Goal: Task Accomplishment & Management: Manage account settings

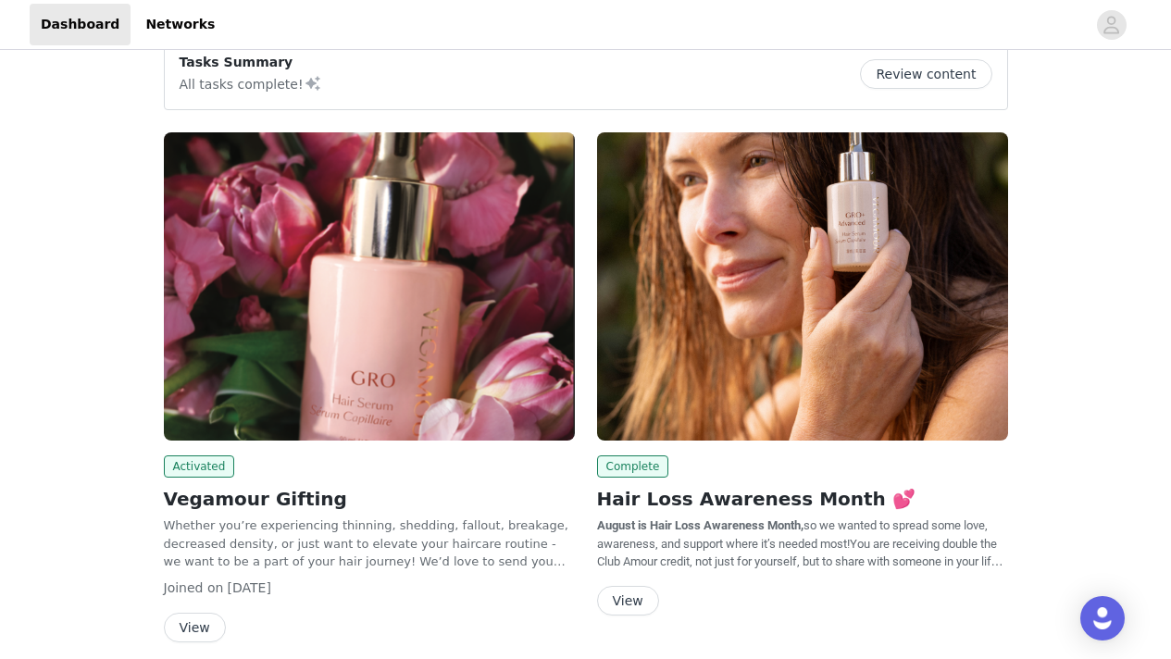
scroll to position [55, 0]
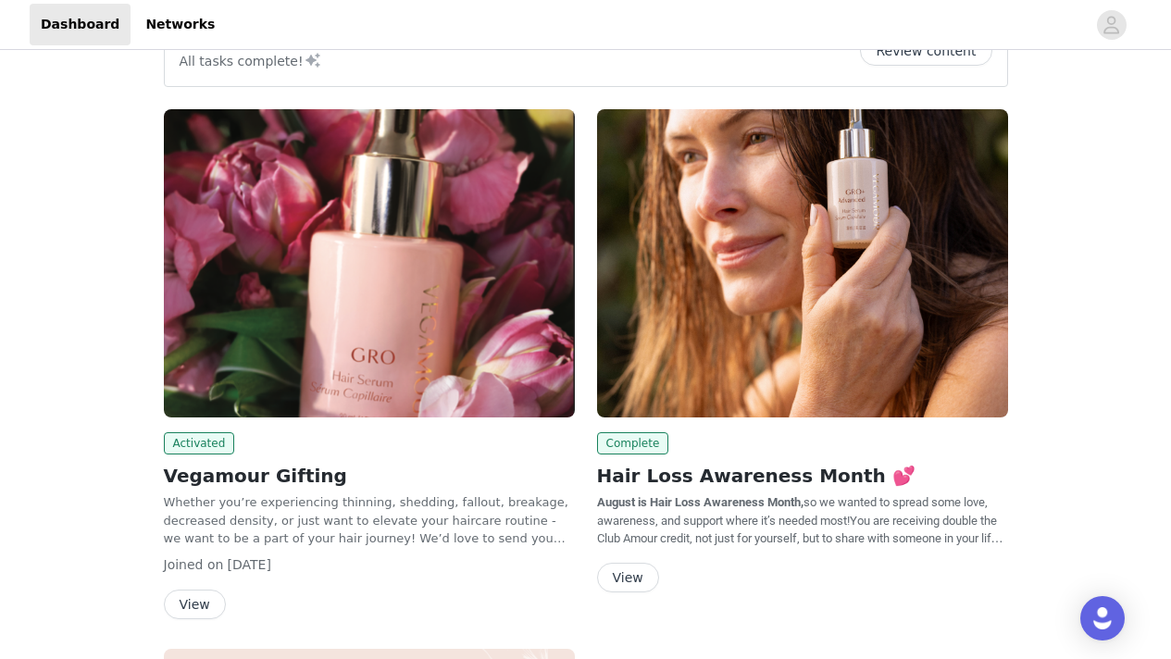
click at [647, 571] on button "View" at bounding box center [628, 578] width 62 height 30
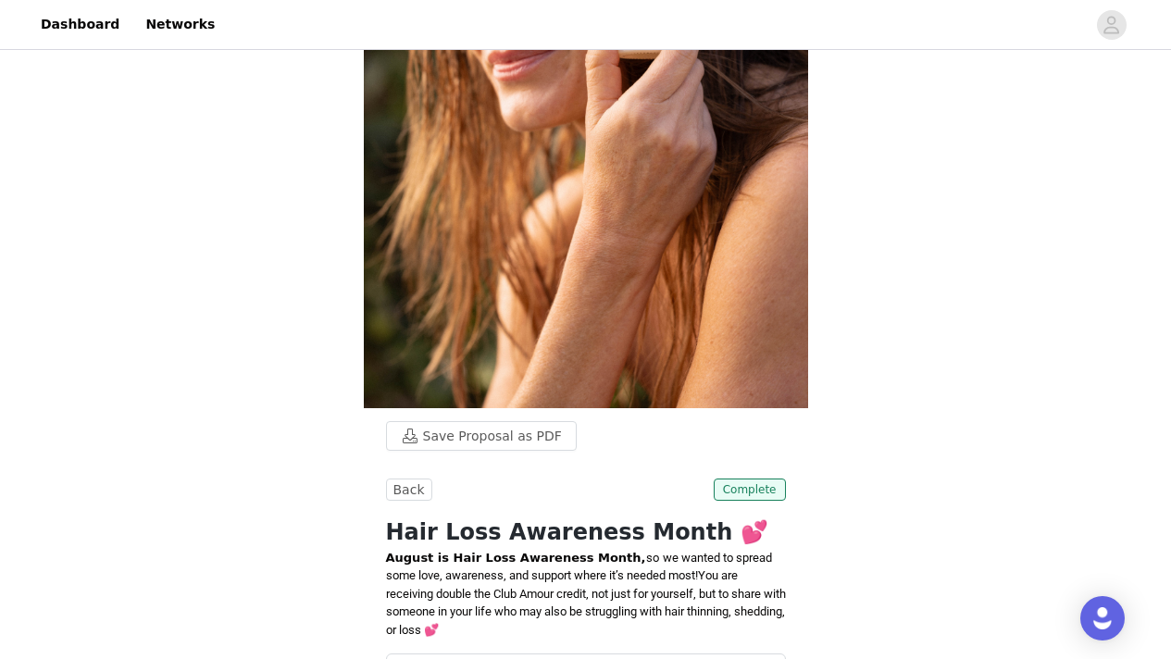
scroll to position [545, 0]
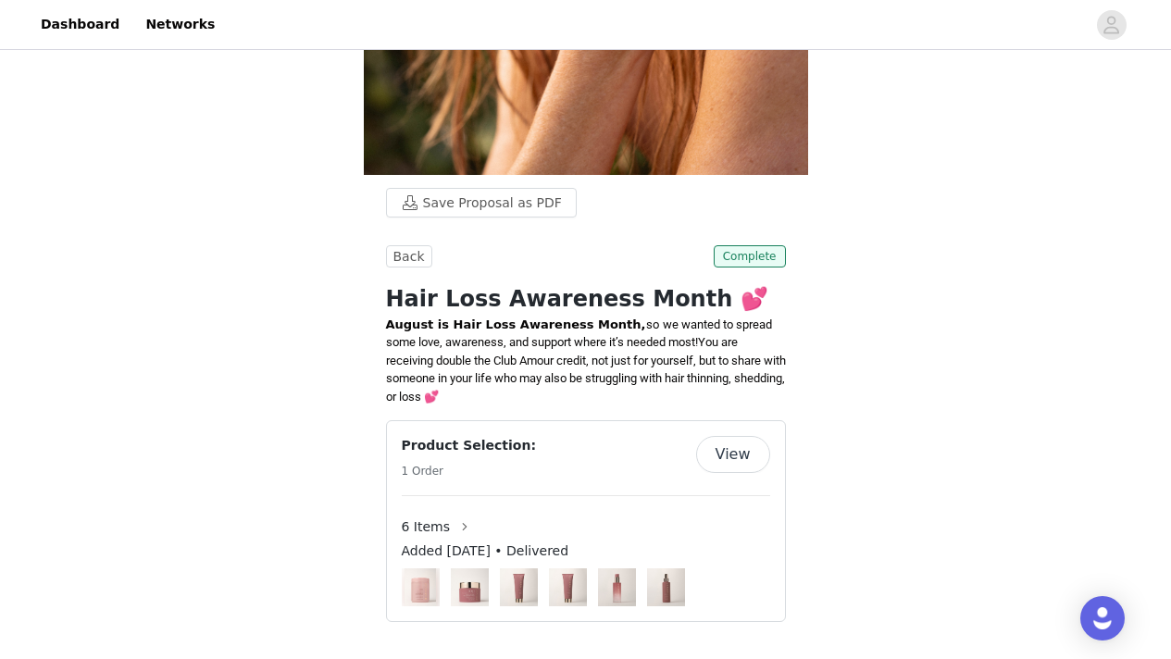
click at [737, 455] on button "View" at bounding box center [733, 454] width 74 height 37
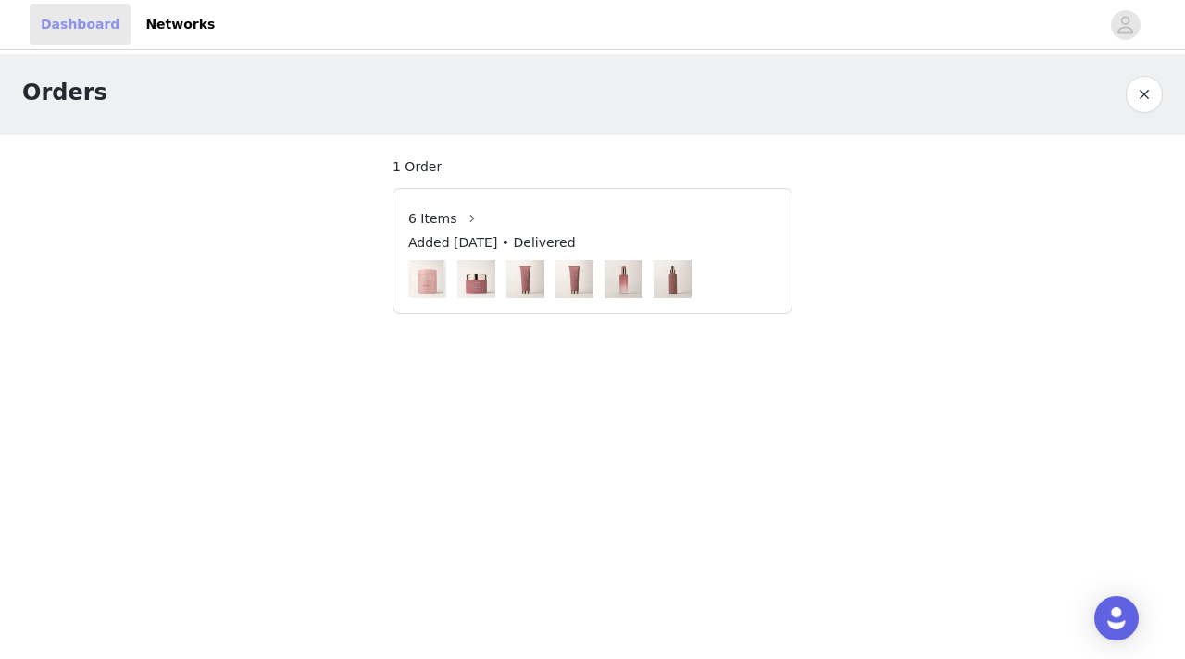
click at [81, 23] on link "Dashboard" at bounding box center [80, 25] width 101 height 42
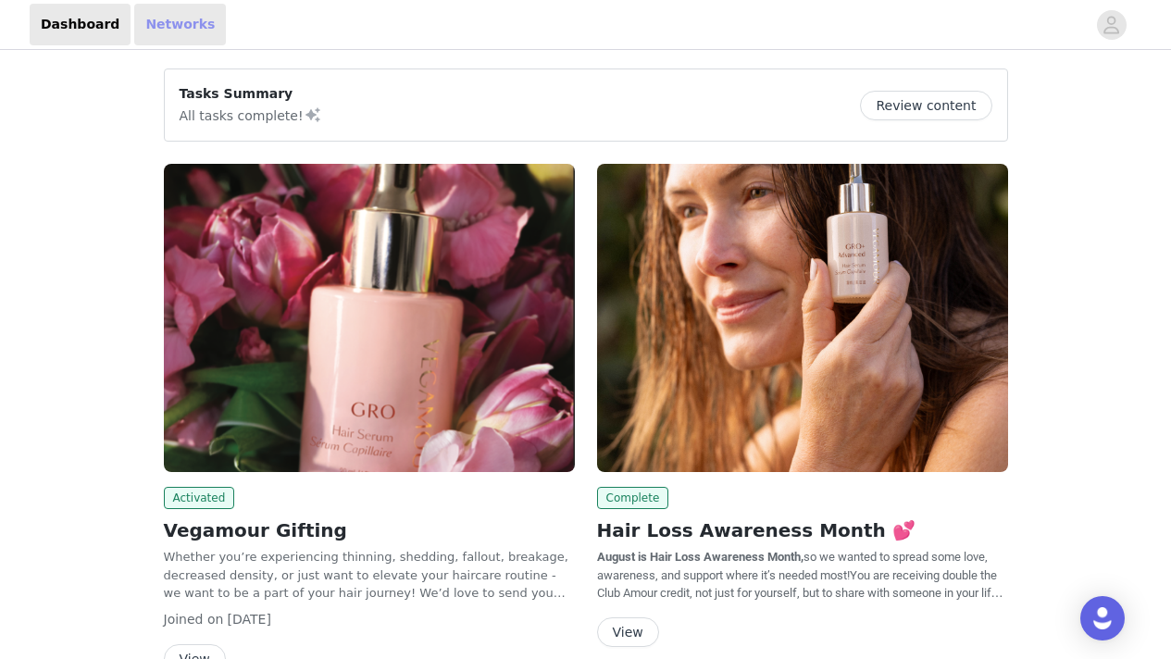
click at [161, 31] on link "Networks" at bounding box center [180, 25] width 92 height 42
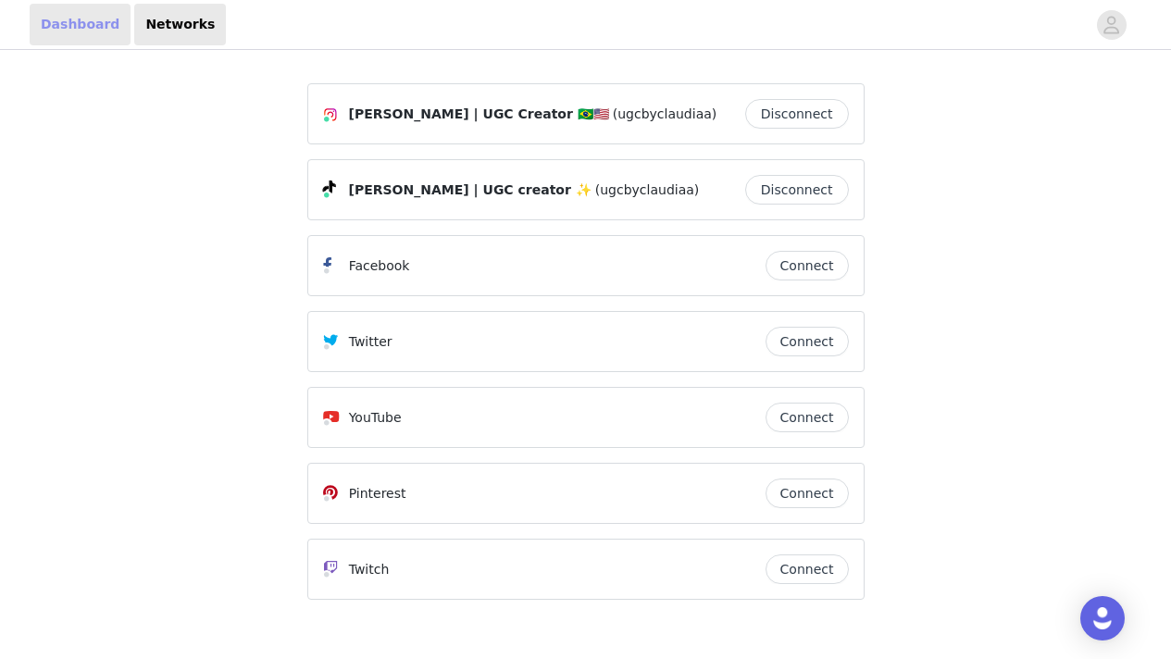
click at [90, 28] on link "Dashboard" at bounding box center [80, 25] width 101 height 42
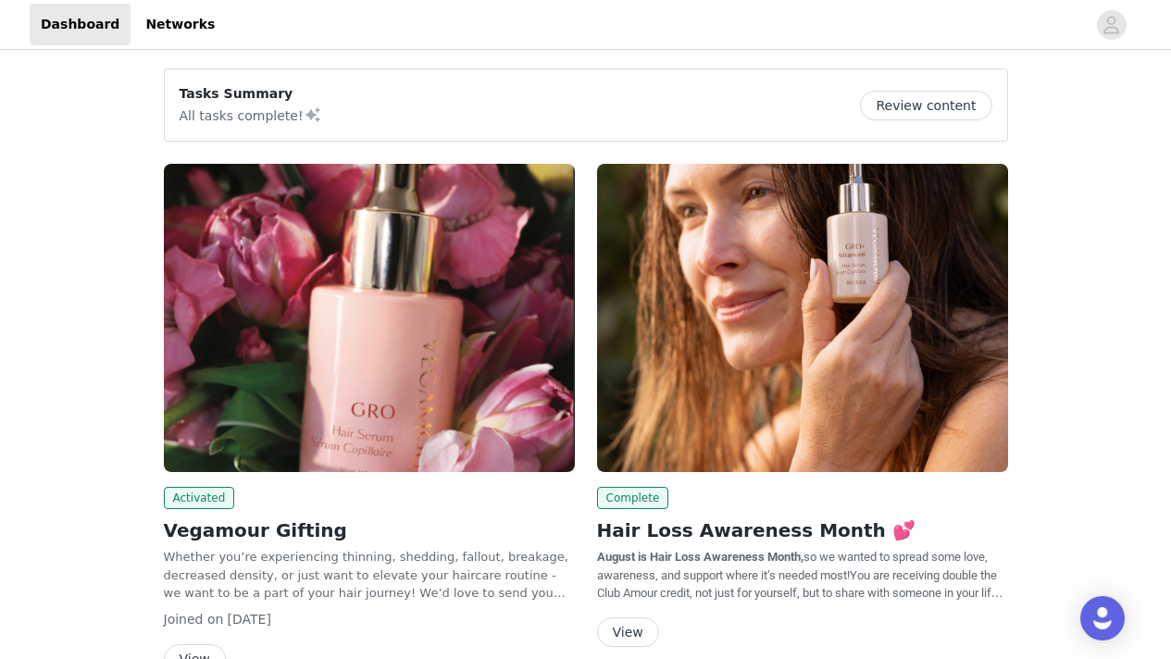
click at [925, 108] on button "Review content" at bounding box center [925, 106] width 131 height 30
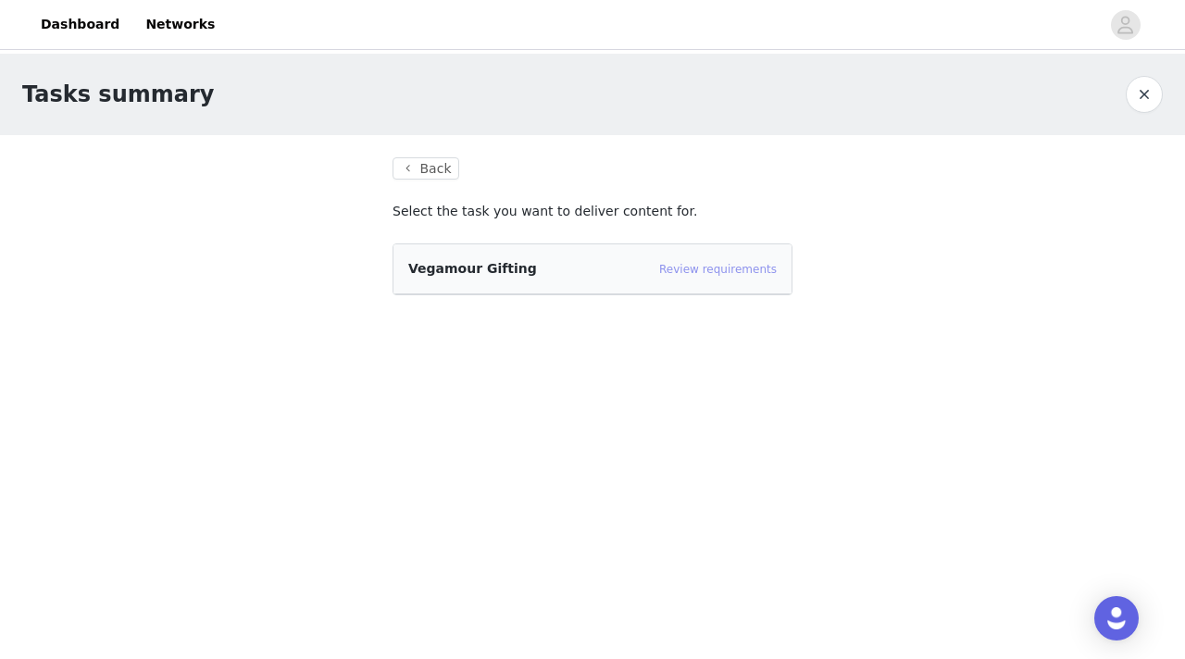
click at [717, 272] on link "Review requirements" at bounding box center [718, 269] width 118 height 13
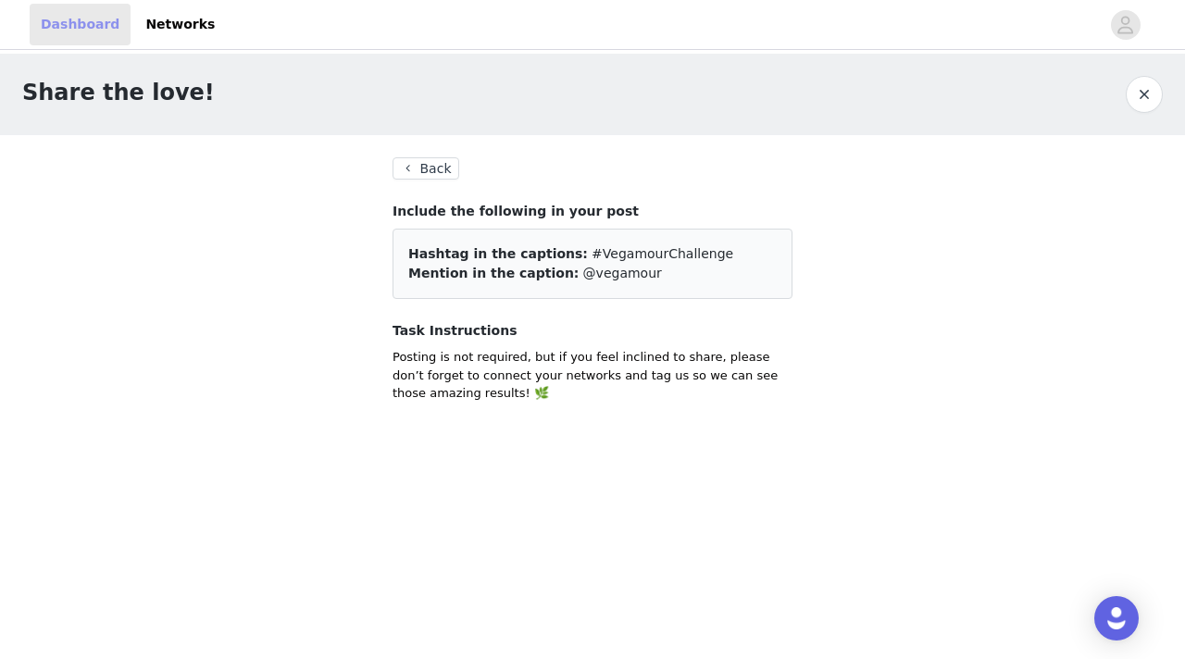
click at [77, 19] on link "Dashboard" at bounding box center [80, 25] width 101 height 42
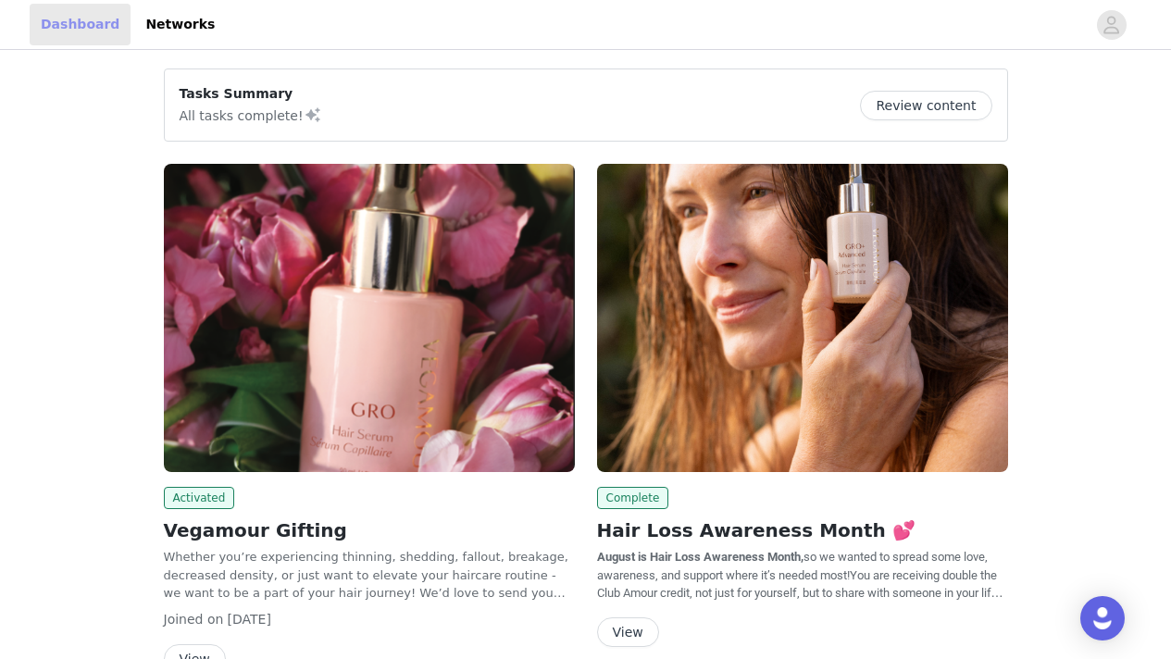
click at [79, 21] on link "Dashboard" at bounding box center [80, 25] width 101 height 42
